Goal: Task Accomplishment & Management: Manage account settings

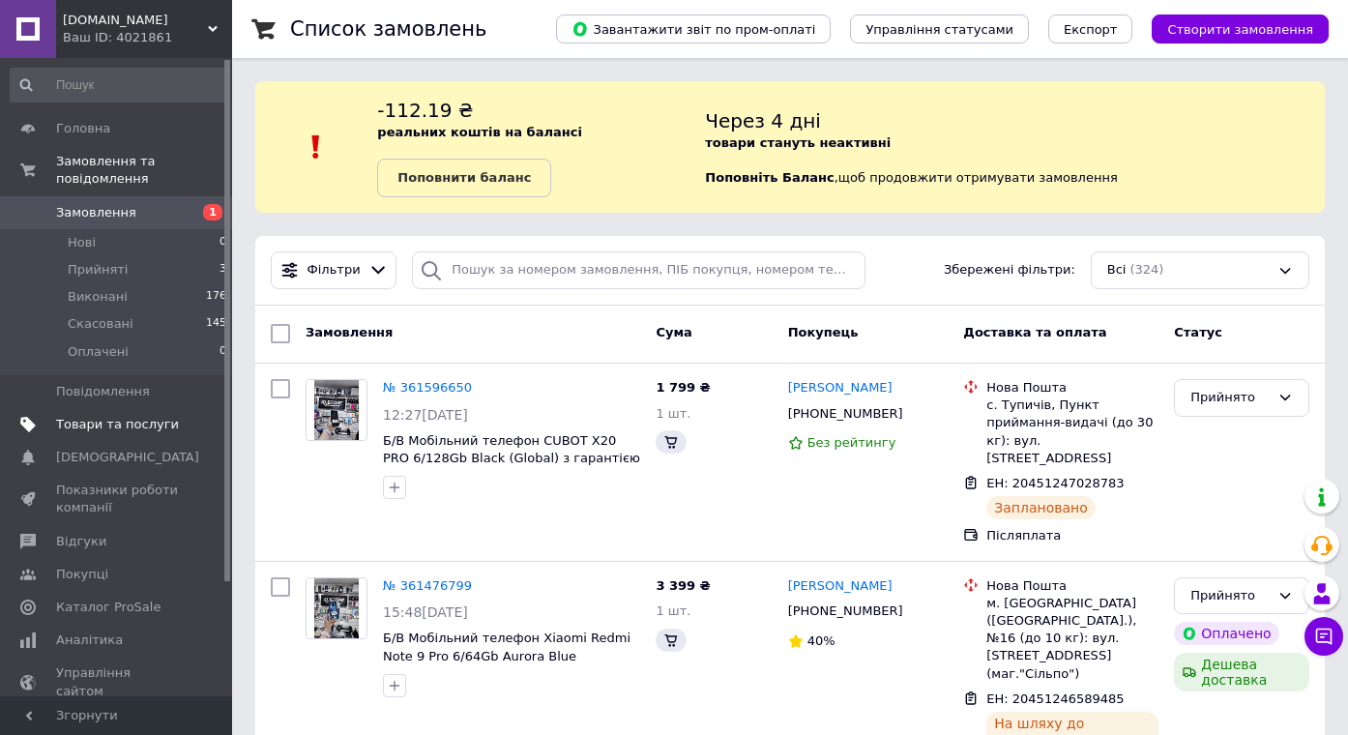
click at [136, 432] on link "Товари та послуги" at bounding box center [119, 424] width 238 height 33
click at [116, 424] on span "Товари та послуги" at bounding box center [117, 424] width 123 height 17
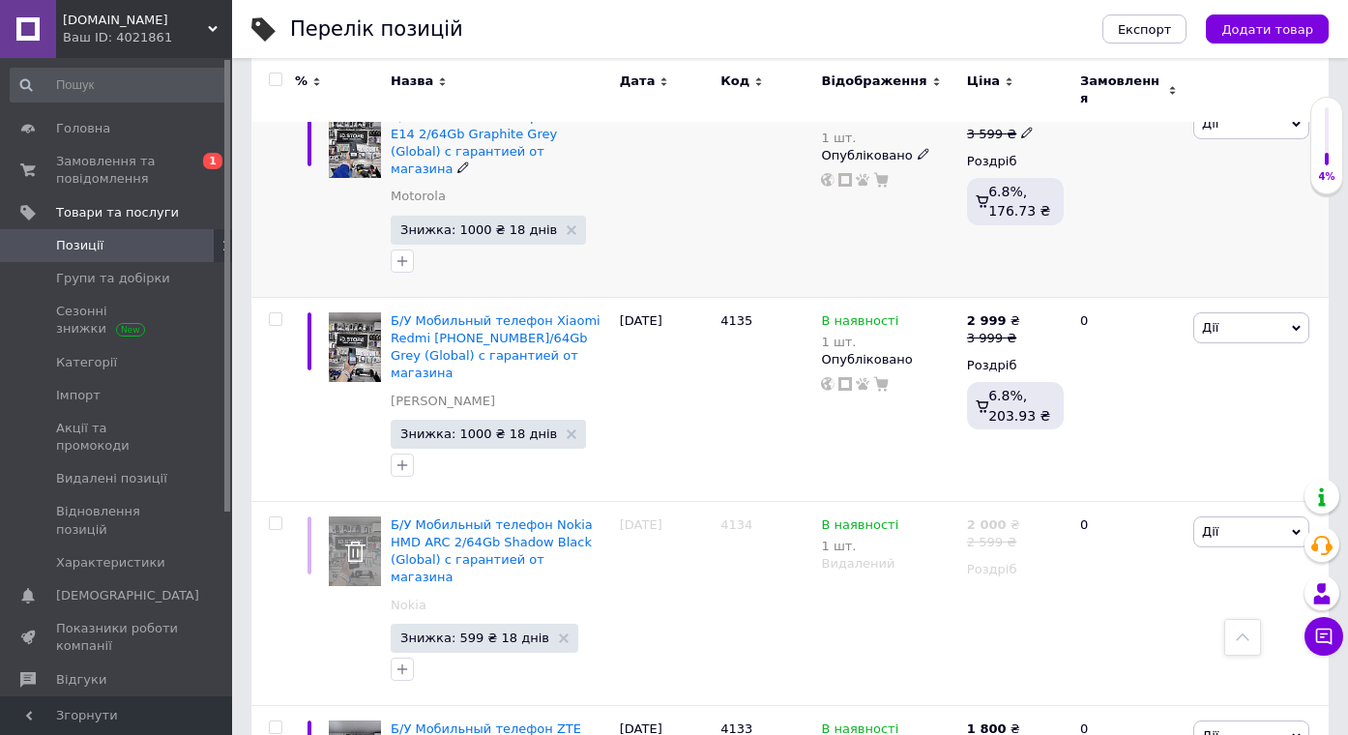
scroll to position [1318, 0]
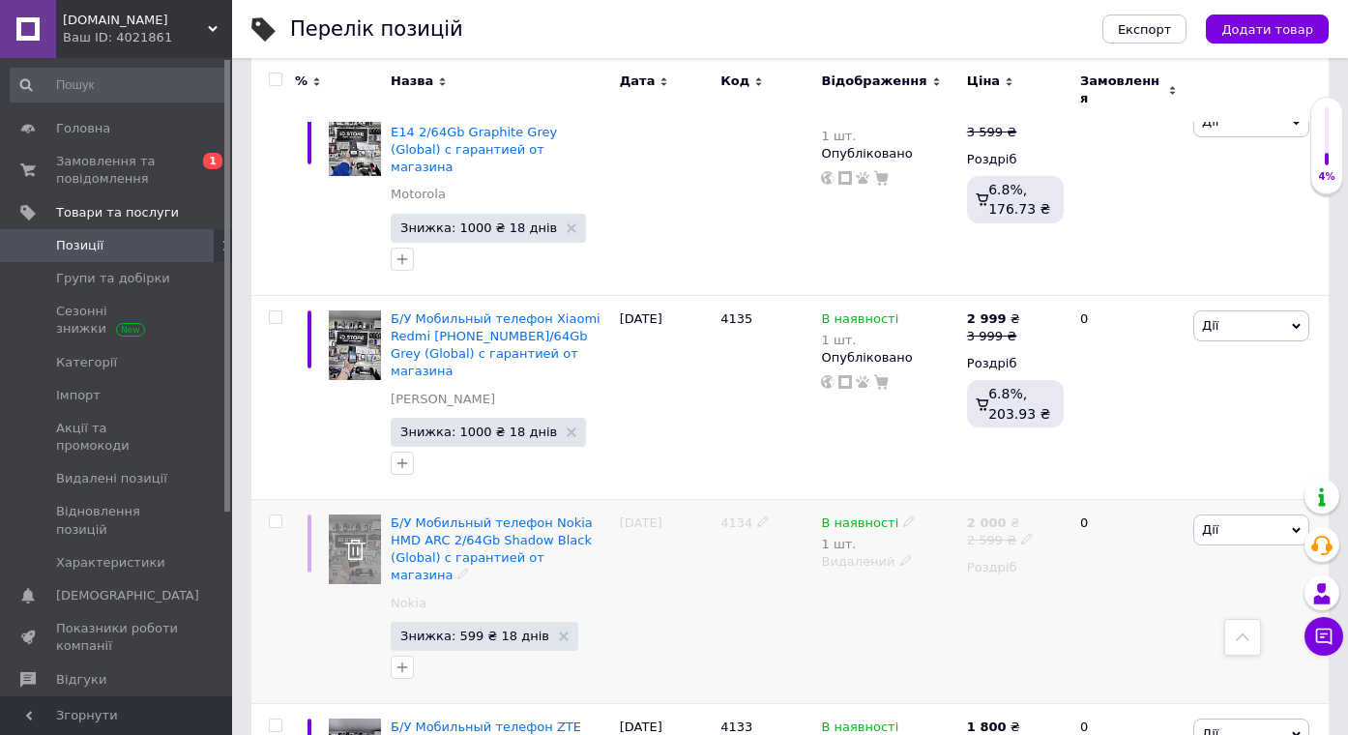
click at [276, 516] on input "checkbox" at bounding box center [275, 522] width 13 height 13
checkbox input "true"
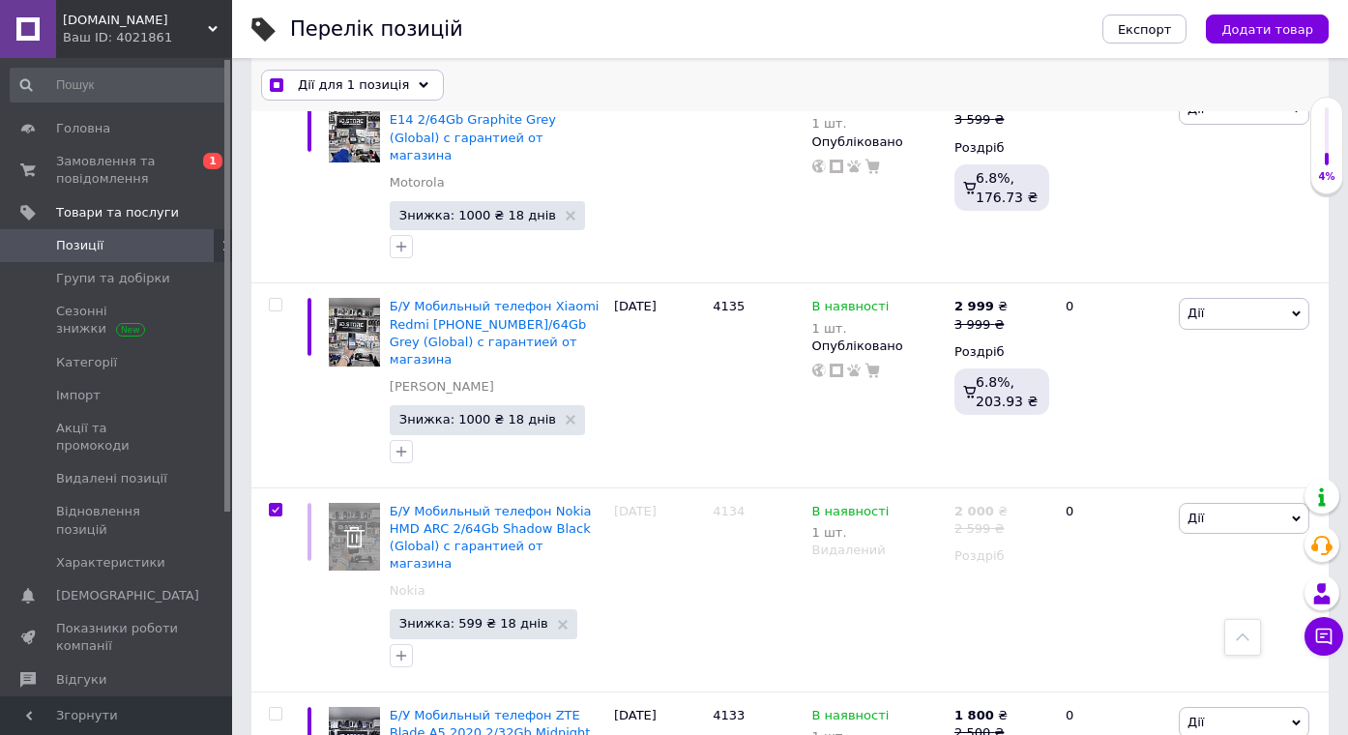
click at [330, 79] on span "Дії для 1 позиція" at bounding box center [353, 84] width 111 height 17
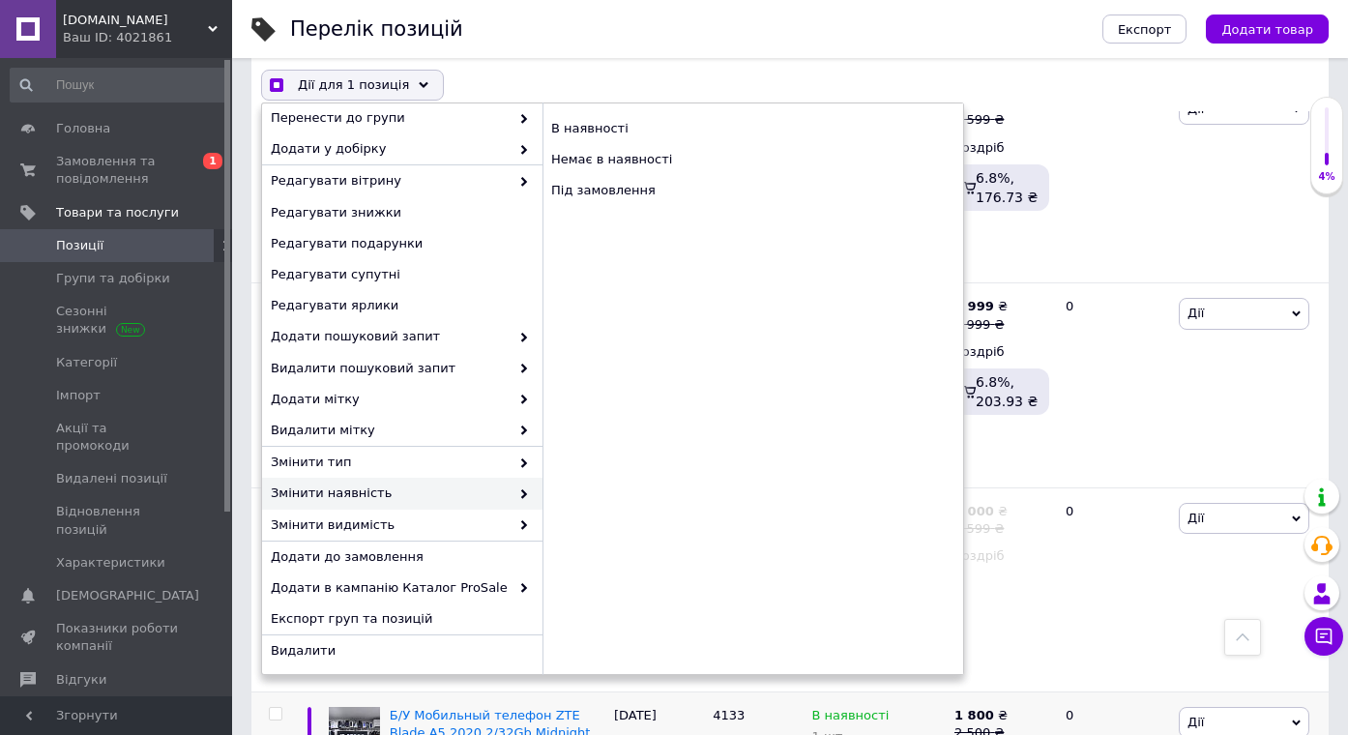
scroll to position [103, 0]
click at [365, 652] on span "Видалити" at bounding box center [400, 651] width 258 height 17
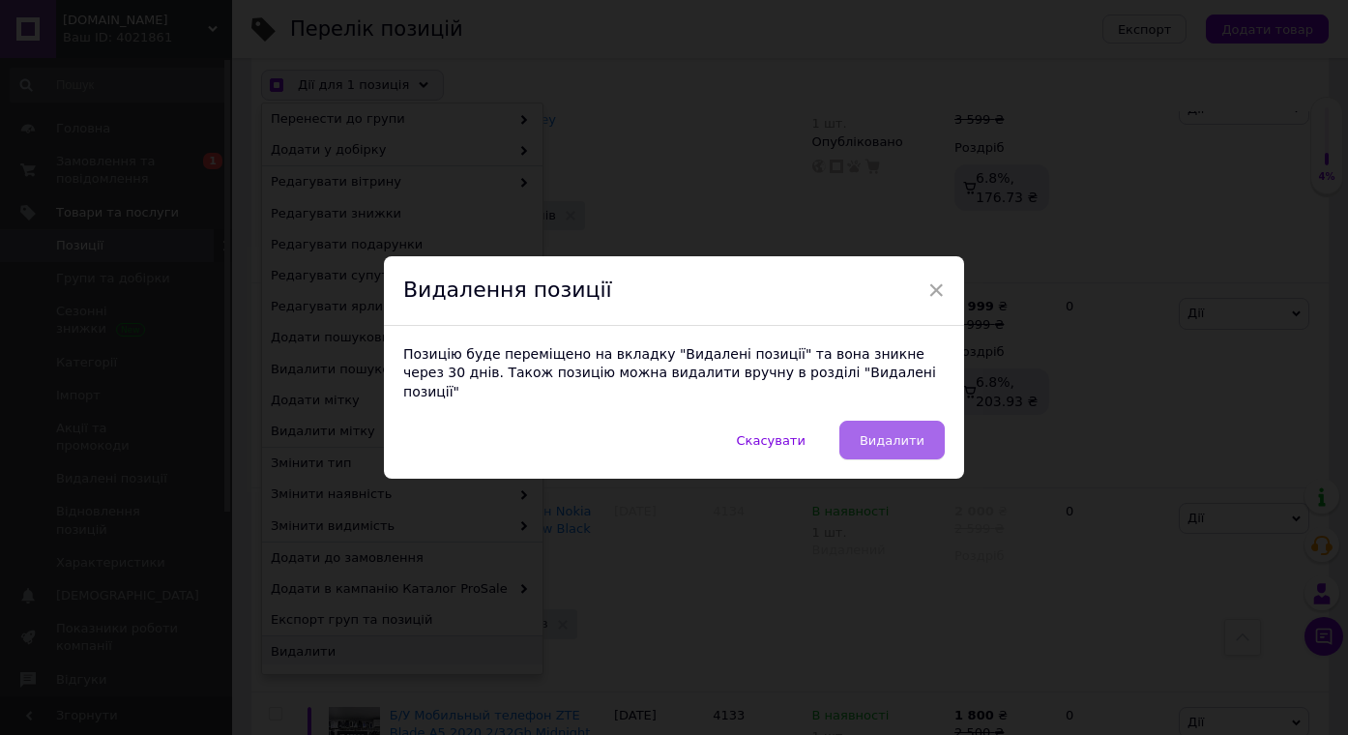
click at [900, 433] on span "Видалити" at bounding box center [892, 440] width 65 height 15
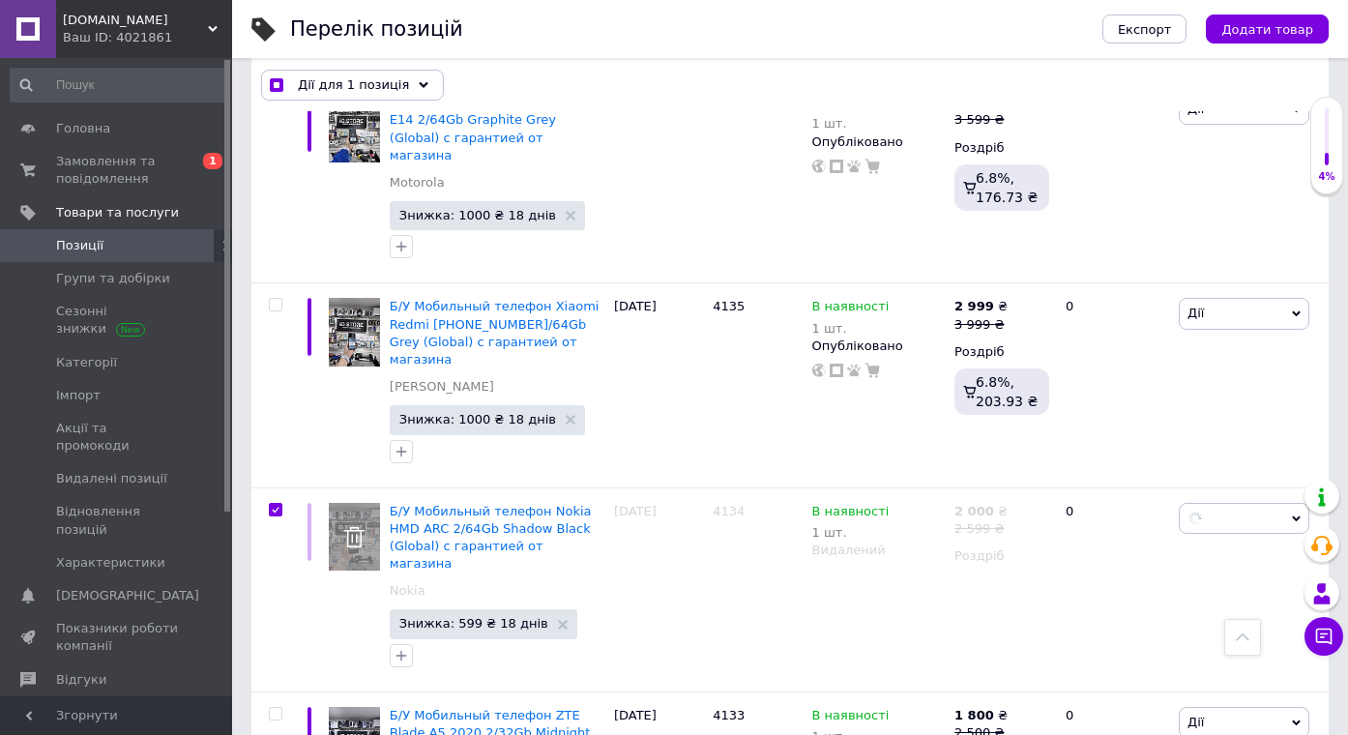
checkbox input "true"
checkbox input "false"
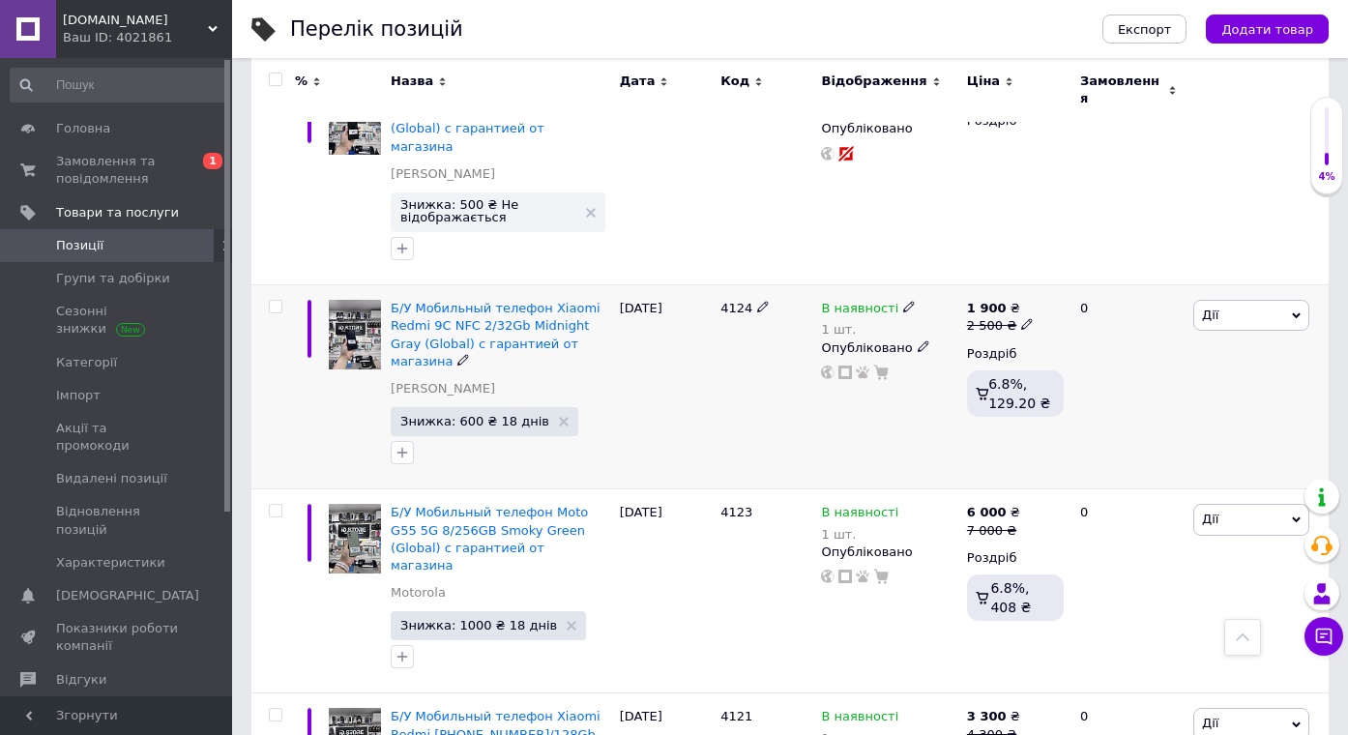
scroll to position [3496, 0]
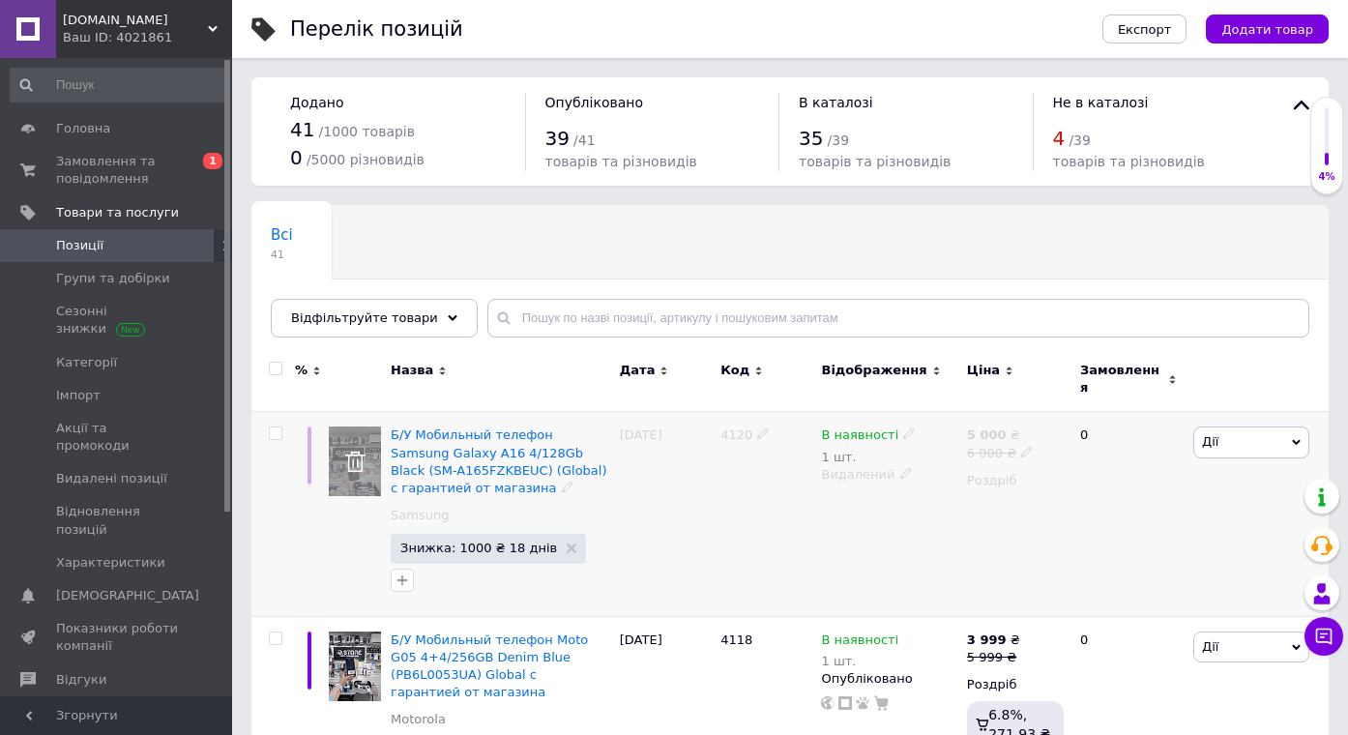
click at [282, 429] on div at bounding box center [275, 434] width 39 height 14
click at [275, 428] on input "checkbox" at bounding box center [275, 434] width 13 height 13
checkbox input "true"
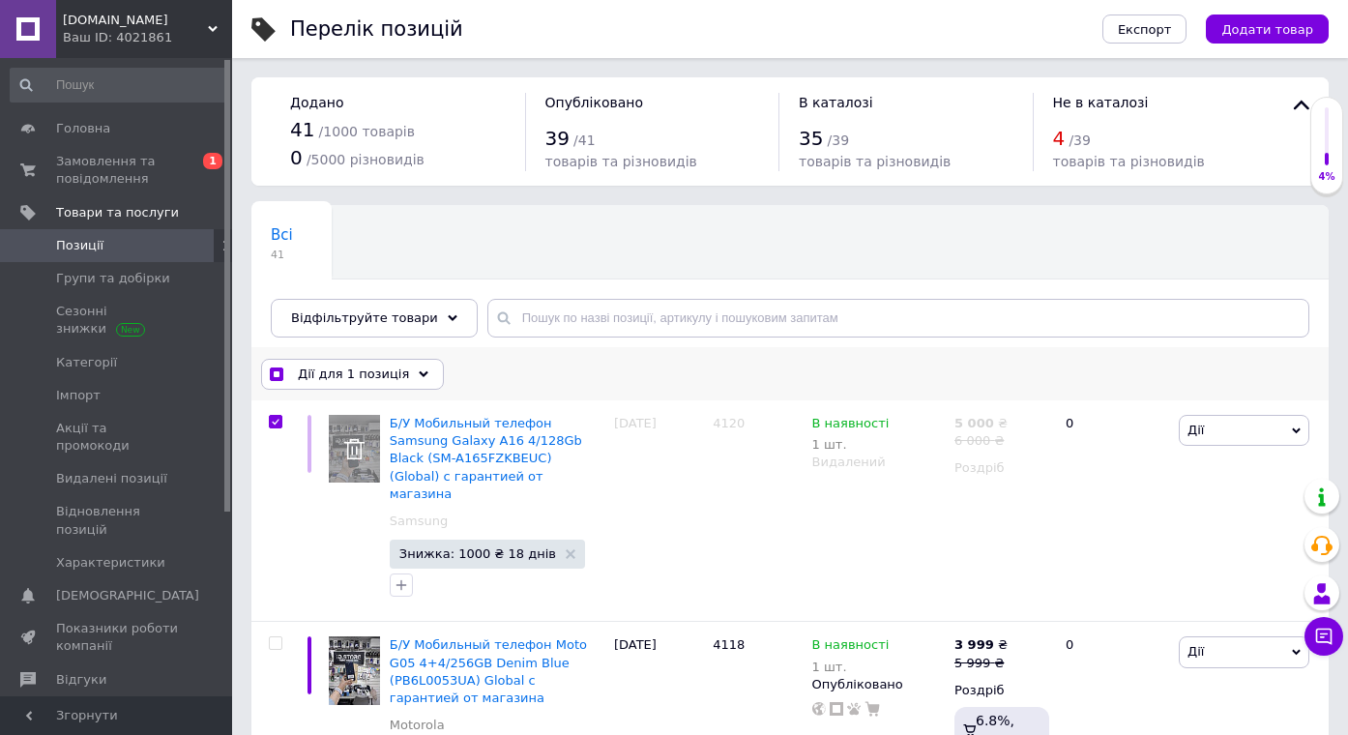
click at [364, 375] on span "Дії для 1 позиція" at bounding box center [353, 374] width 111 height 17
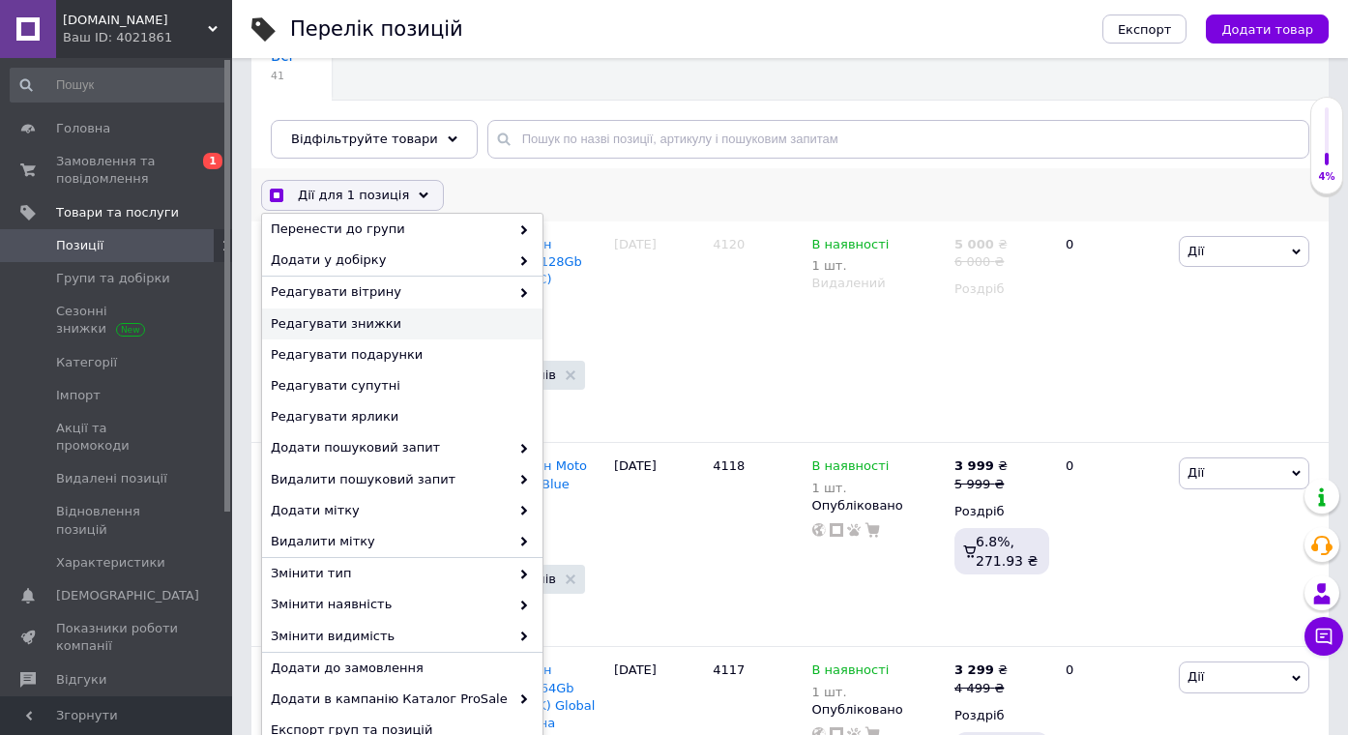
scroll to position [236, 0]
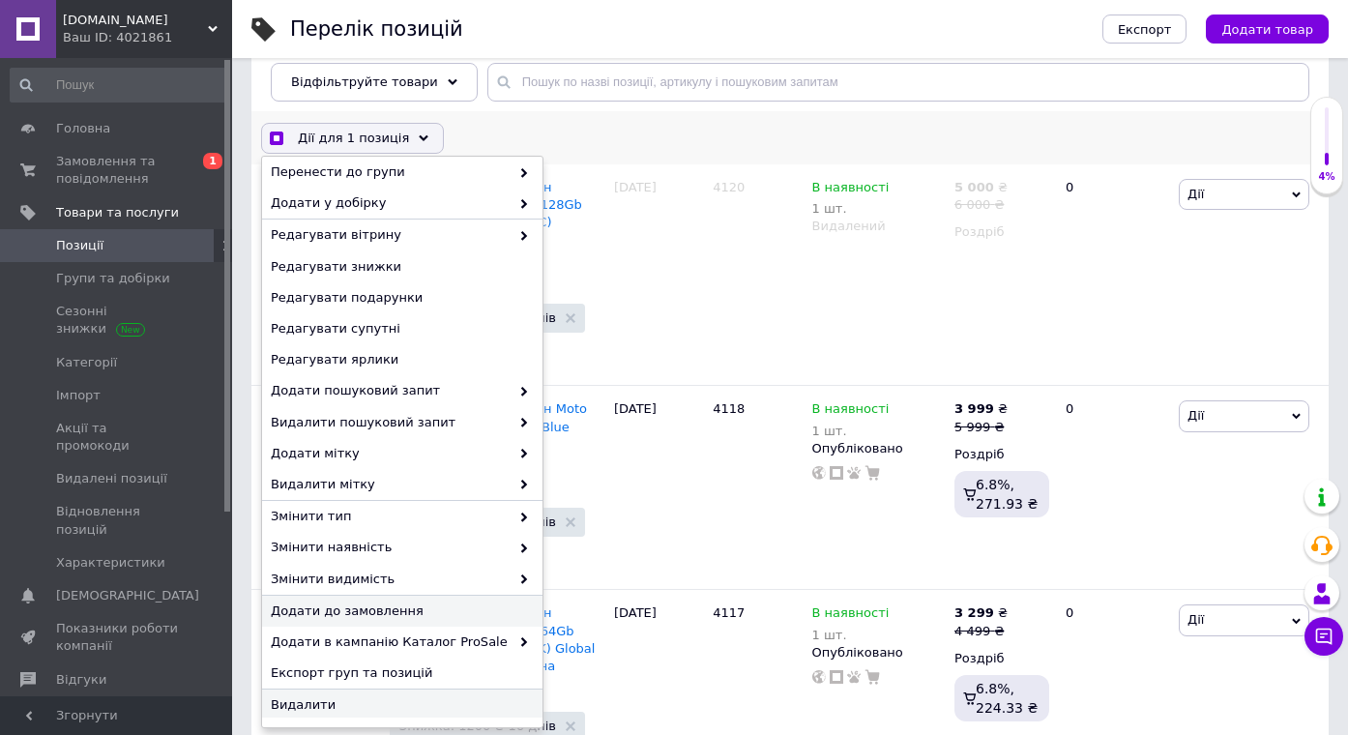
click at [362, 702] on span "Видалити" at bounding box center [400, 704] width 258 height 17
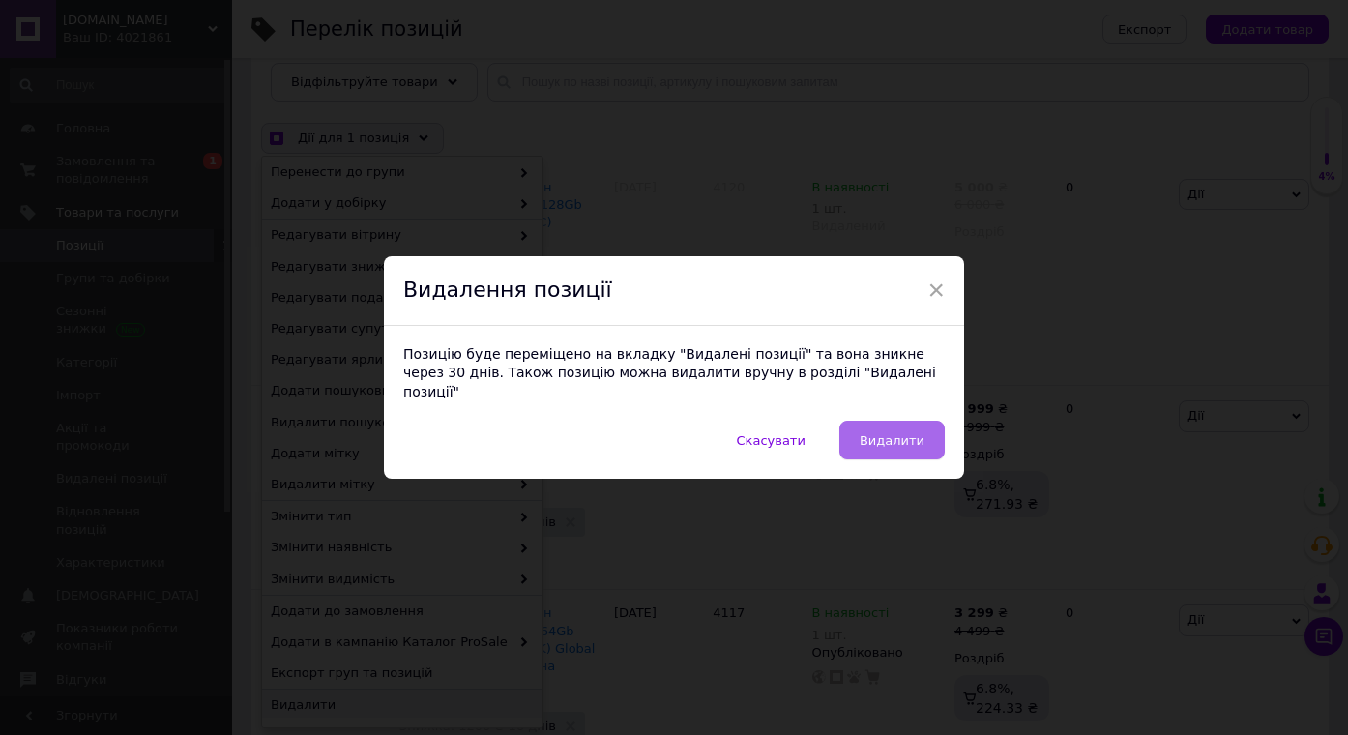
click at [867, 433] on span "Видалити" at bounding box center [892, 440] width 65 height 15
checkbox input "true"
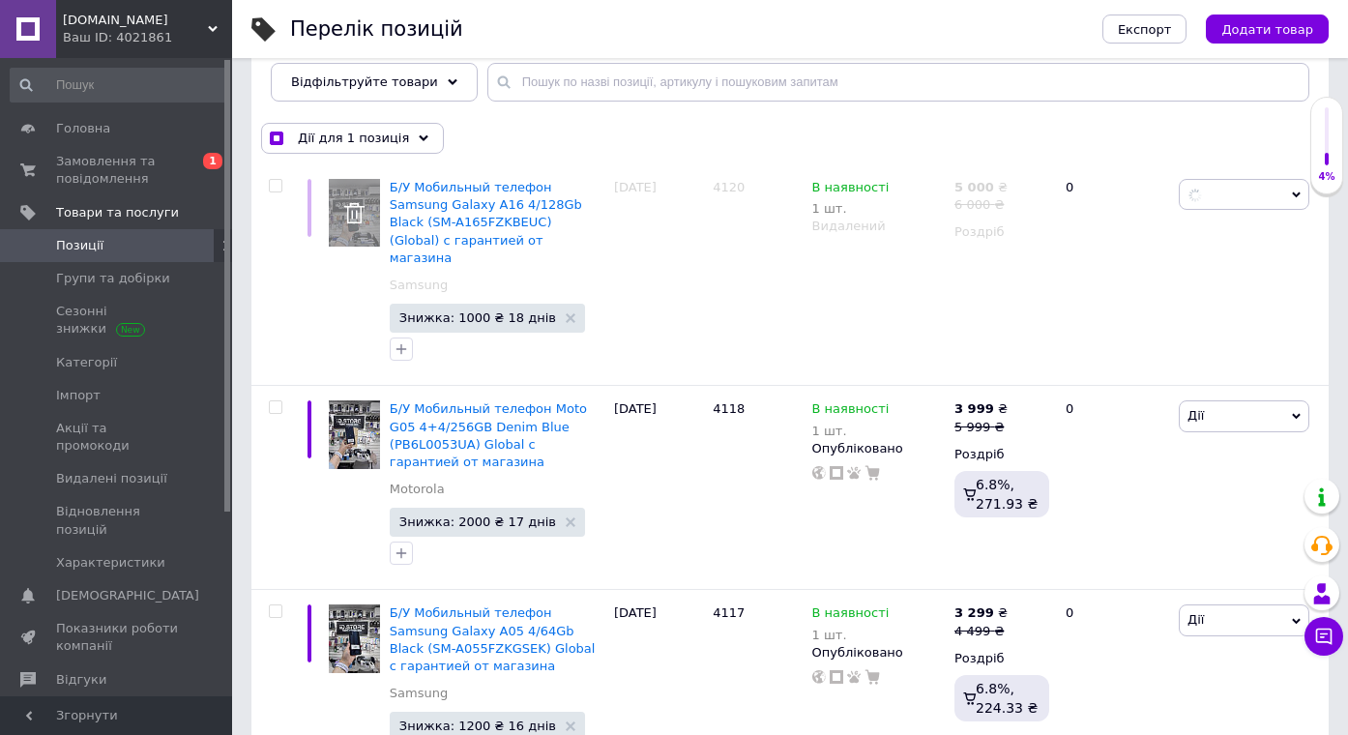
checkbox input "false"
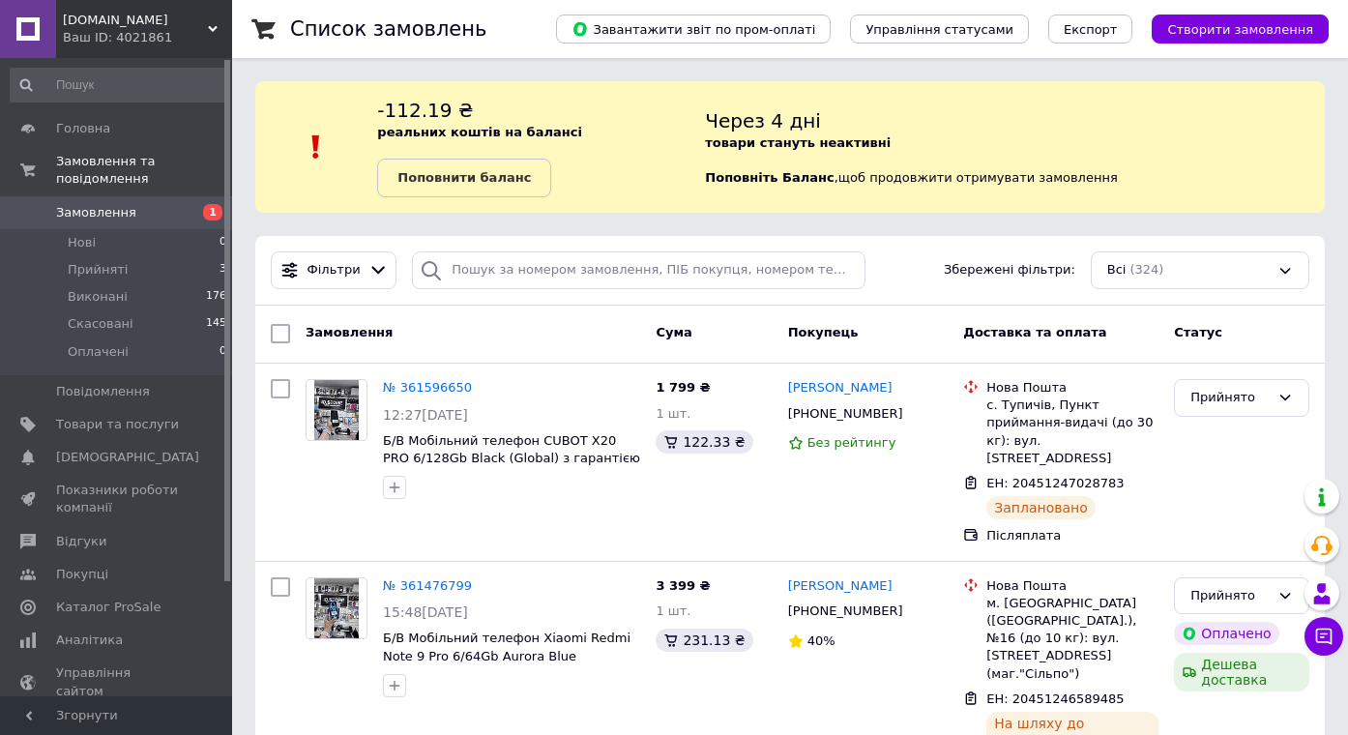
click at [518, 1] on div "Список замовлень" at bounding box center [403, 29] width 227 height 58
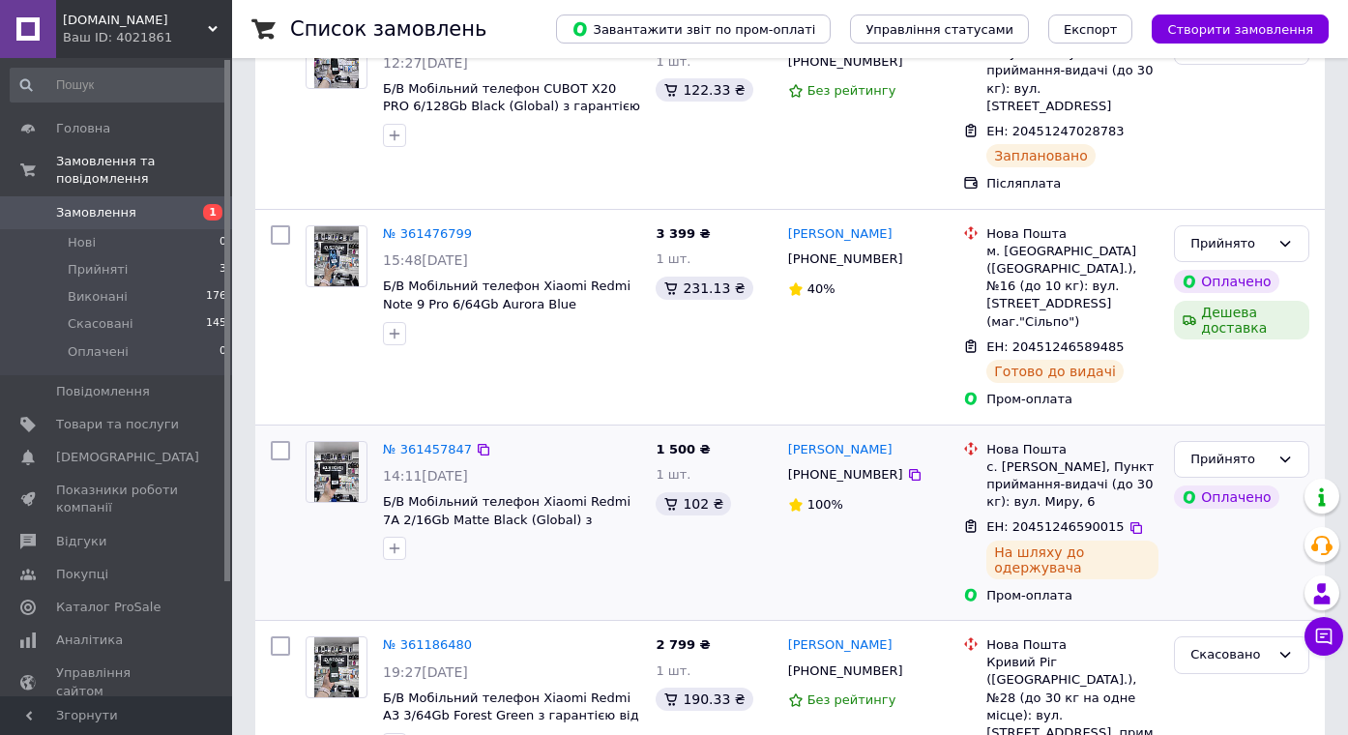
scroll to position [356, 0]
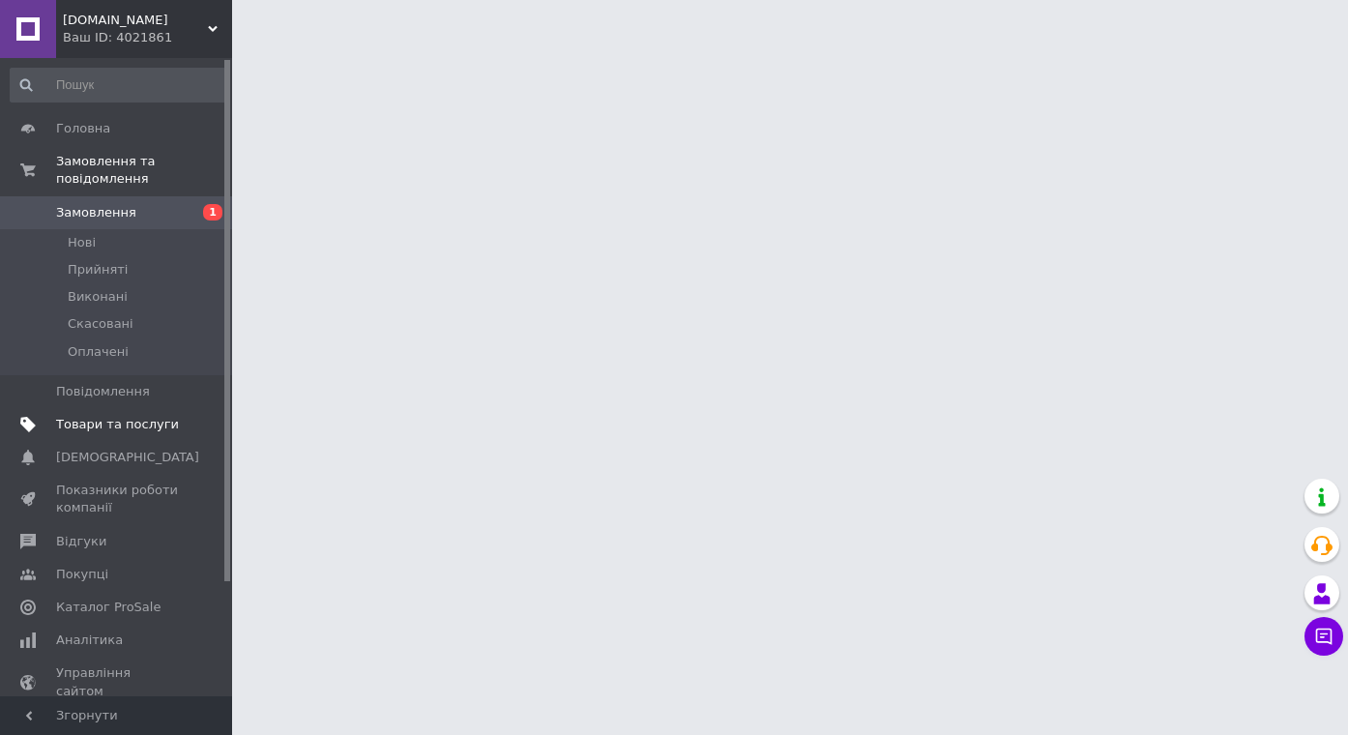
click at [126, 422] on span "Товари та послуги" at bounding box center [117, 424] width 123 height 17
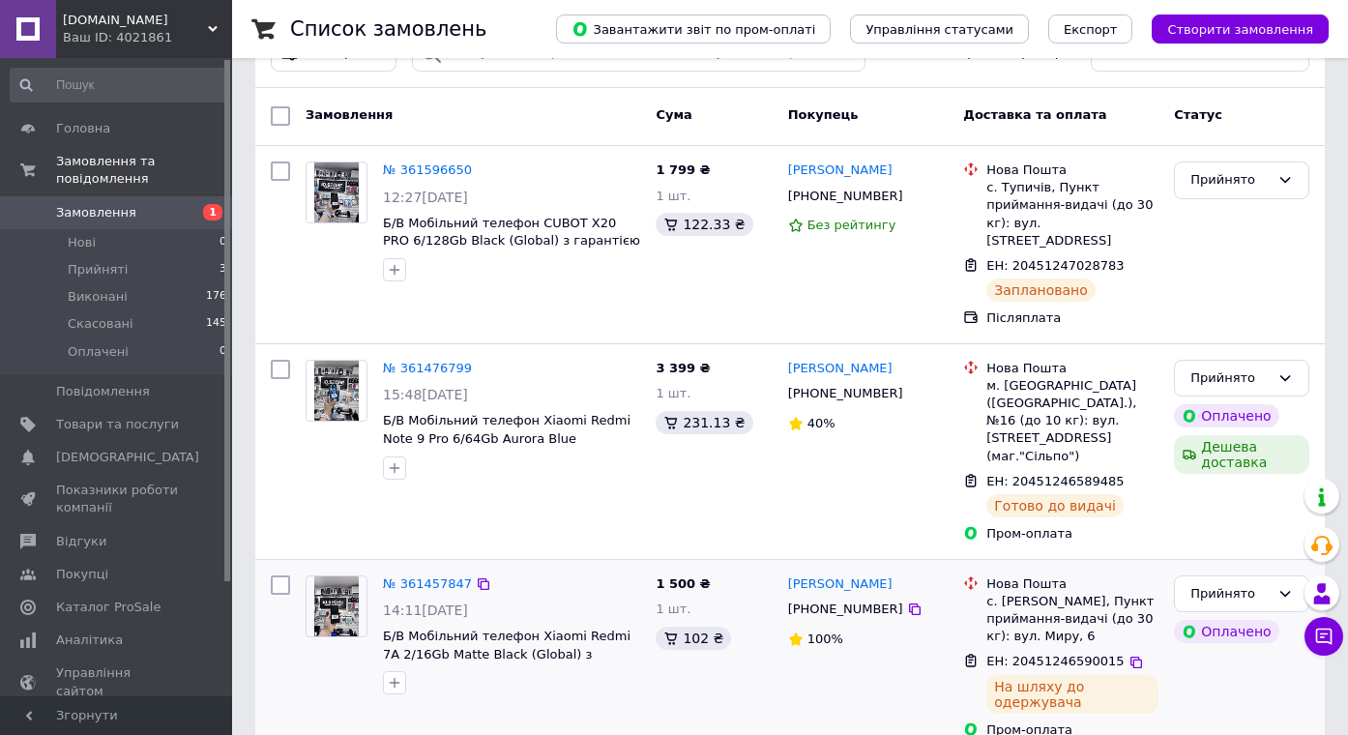
scroll to position [206, 0]
